Goal: Contribute content

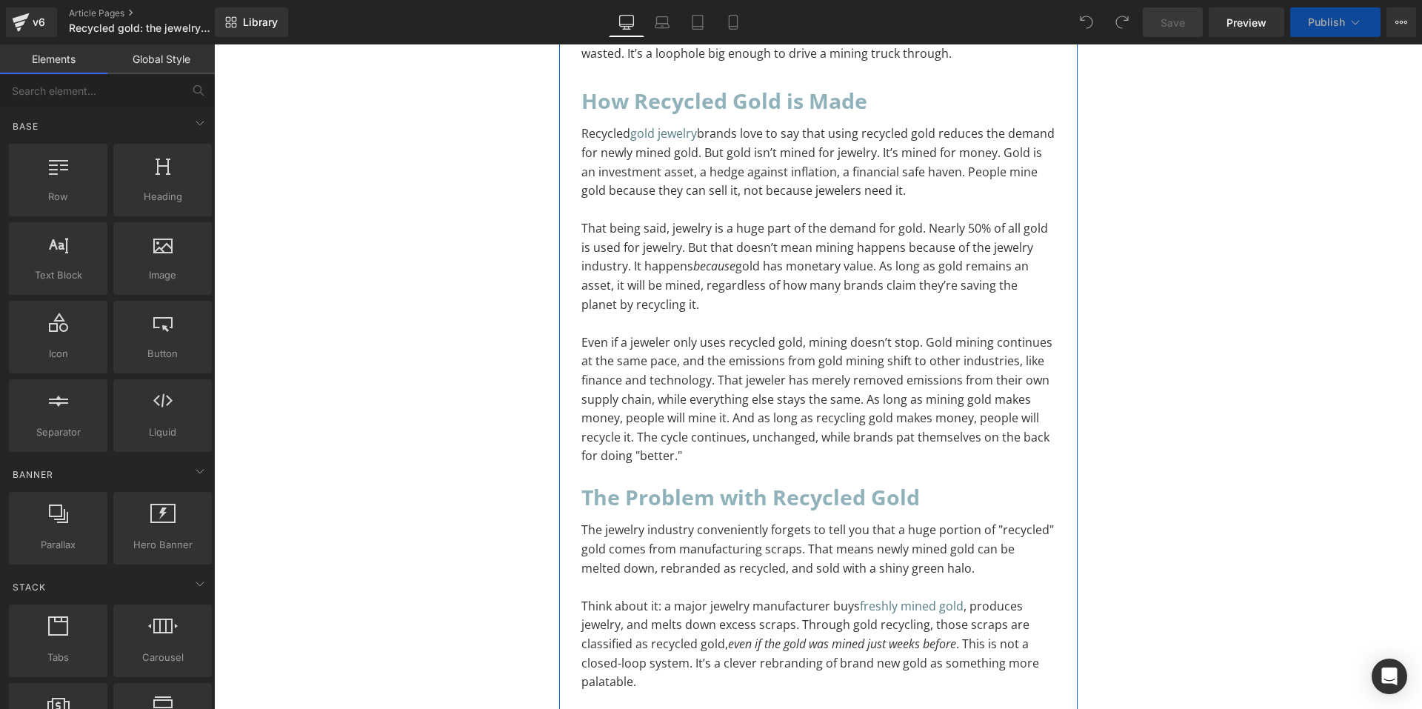
scroll to position [1555, 0]
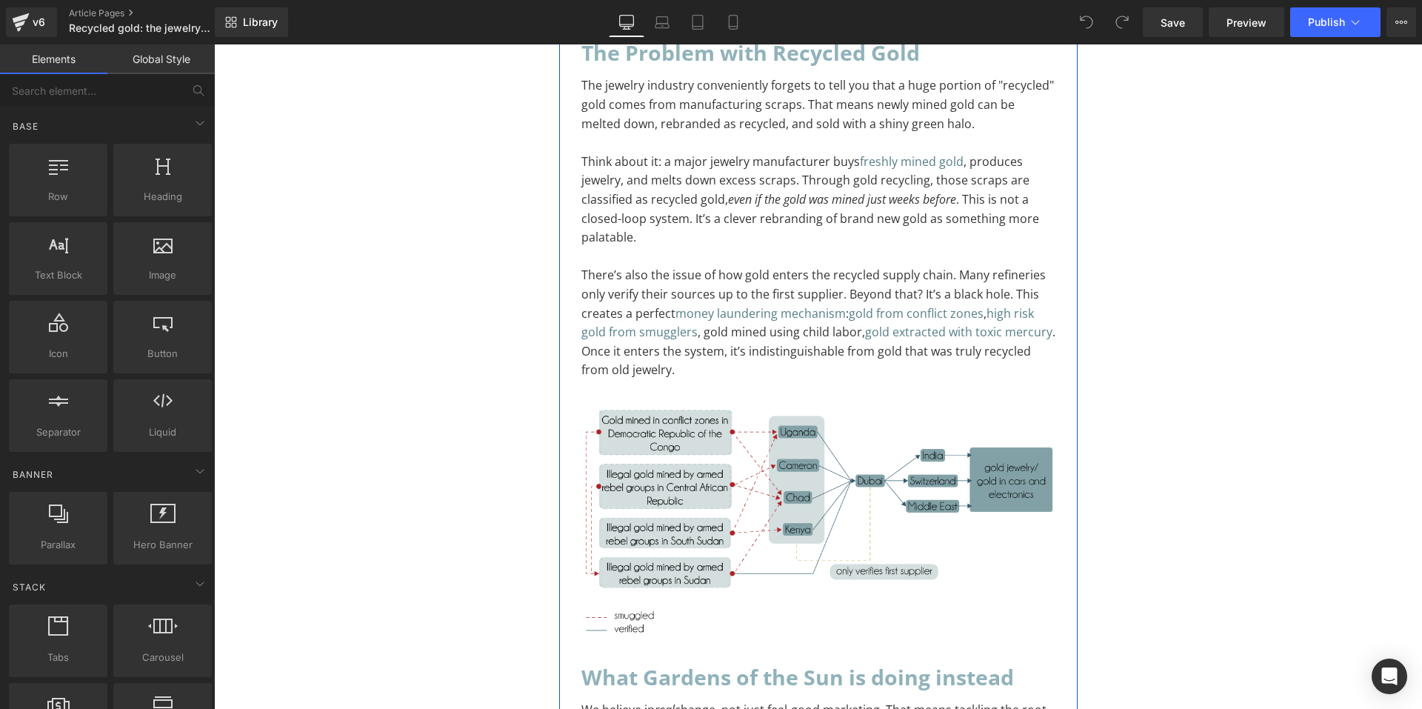
click at [669, 504] on img at bounding box center [818, 522] width 474 height 247
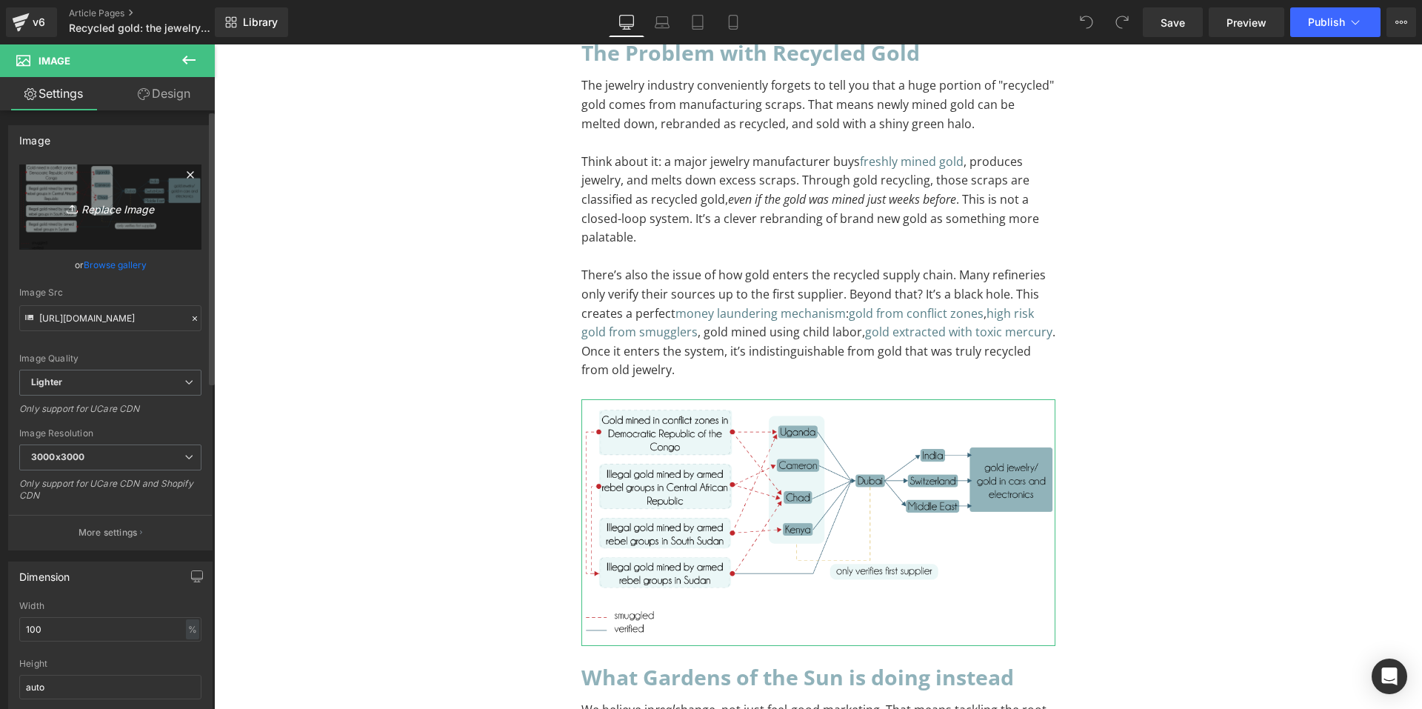
click at [101, 201] on icon "Replace Image" at bounding box center [110, 207] width 119 height 19
type input "C:\fakepath\Recycled Gold-02.png"
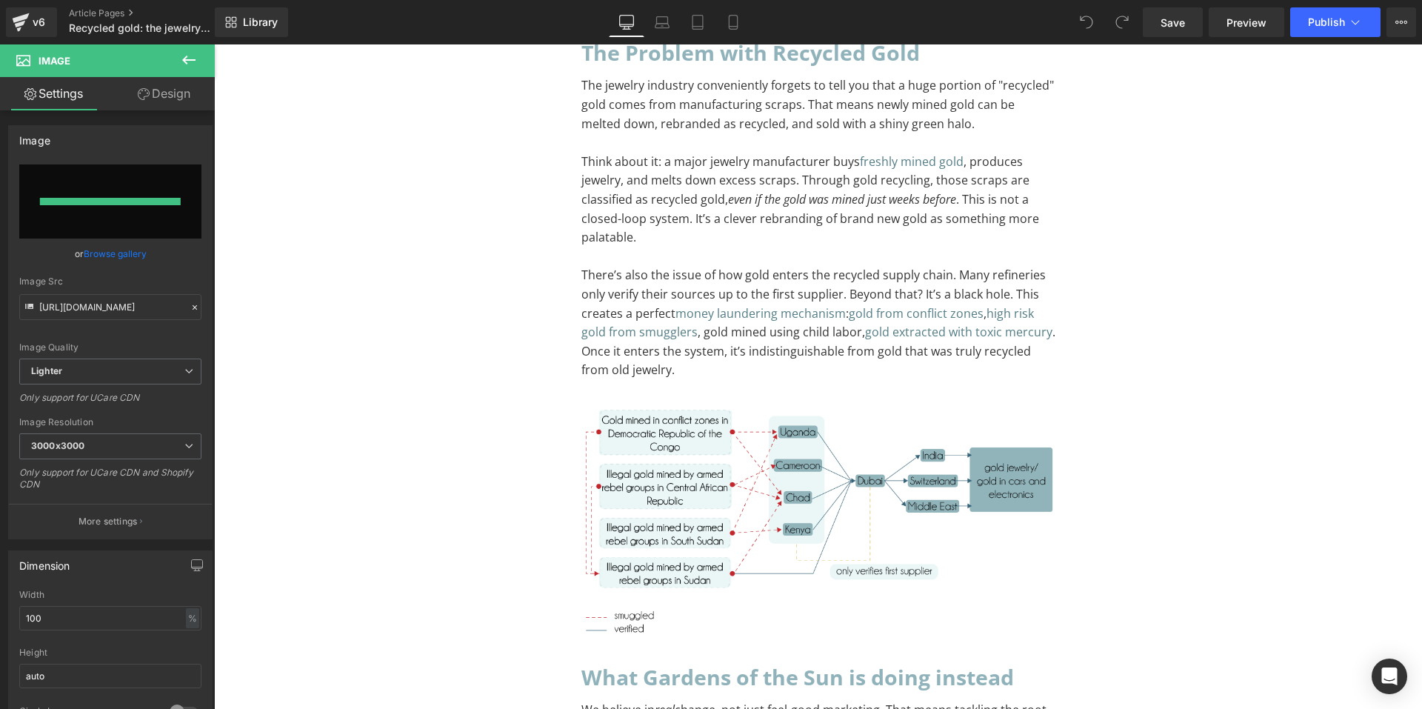
type input "[URL][DOMAIN_NAME]"
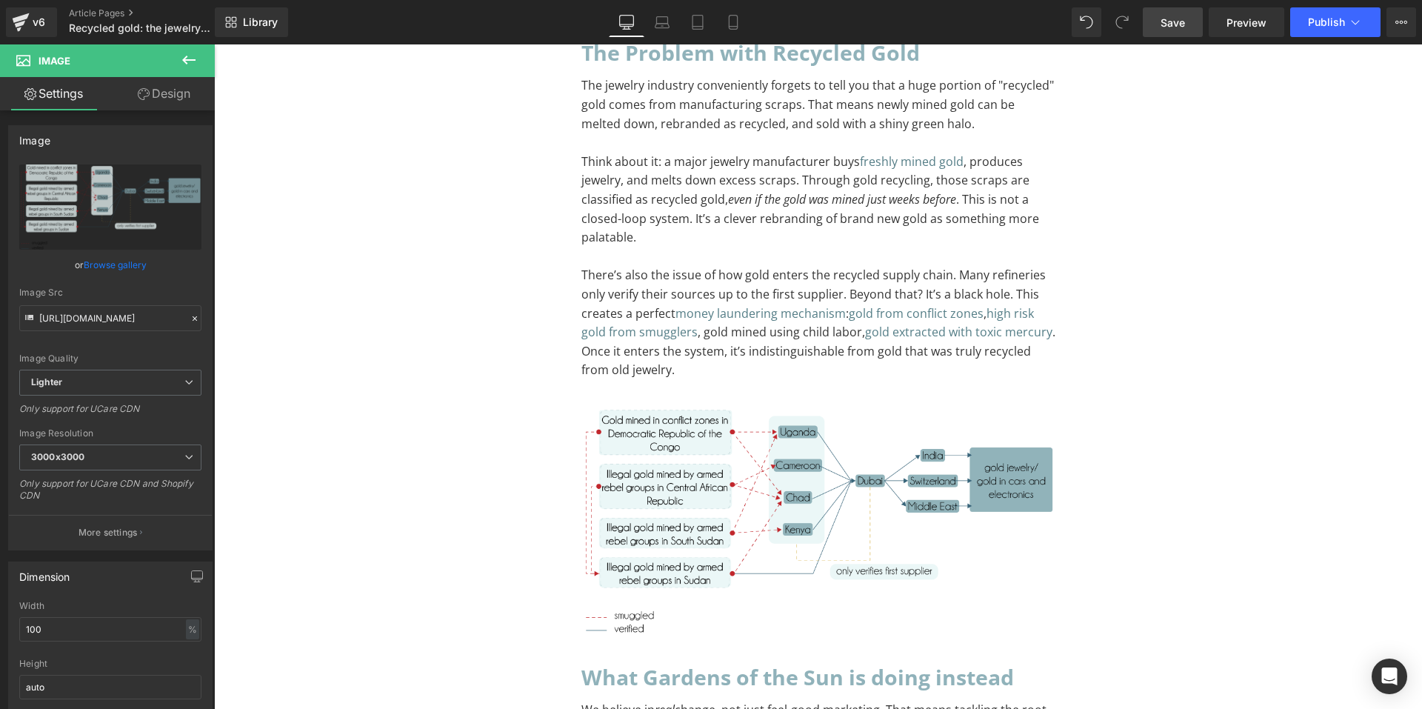
click at [1195, 21] on link "Save" at bounding box center [1173, 22] width 60 height 30
click at [124, 8] on link "Article Pages" at bounding box center [154, 13] width 170 height 12
